Goal: Browse casually: Explore the website without a specific task or goal

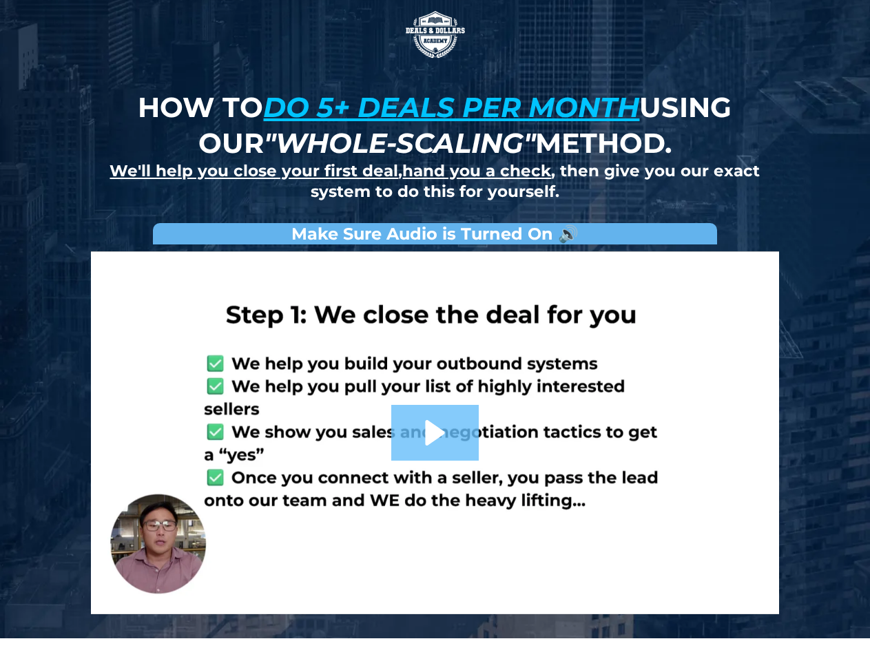
click at [435, 34] on img at bounding box center [435, 34] width 69 height 69
click at [435, 433] on link at bounding box center [435, 432] width 689 height 363
click at [435, 34] on img at bounding box center [435, 34] width 69 height 69
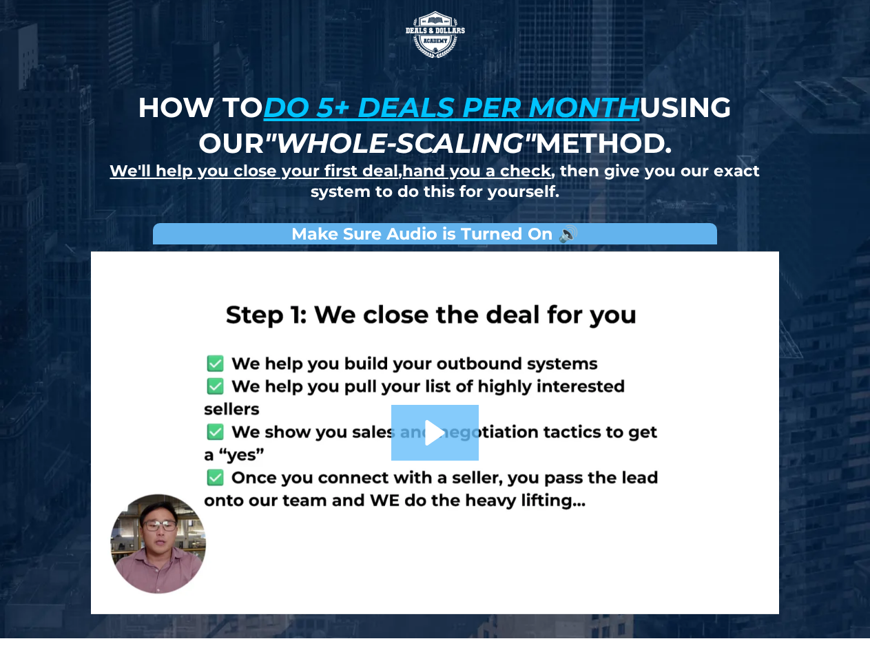
click at [435, 433] on link at bounding box center [435, 432] width 689 height 363
